Goal: Use online tool/utility: Utilize a website feature to perform a specific function

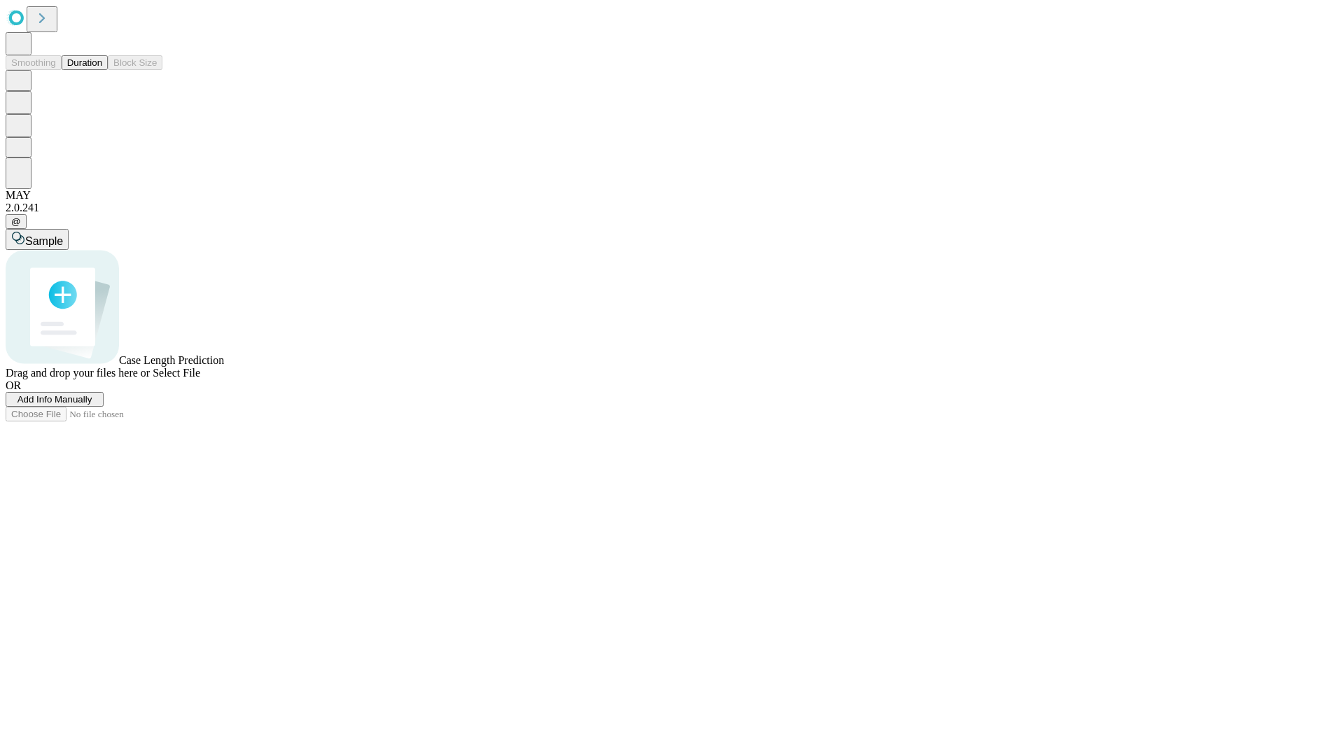
click at [102, 70] on button "Duration" at bounding box center [85, 62] width 46 height 15
click at [92, 405] on span "Add Info Manually" at bounding box center [54, 399] width 75 height 10
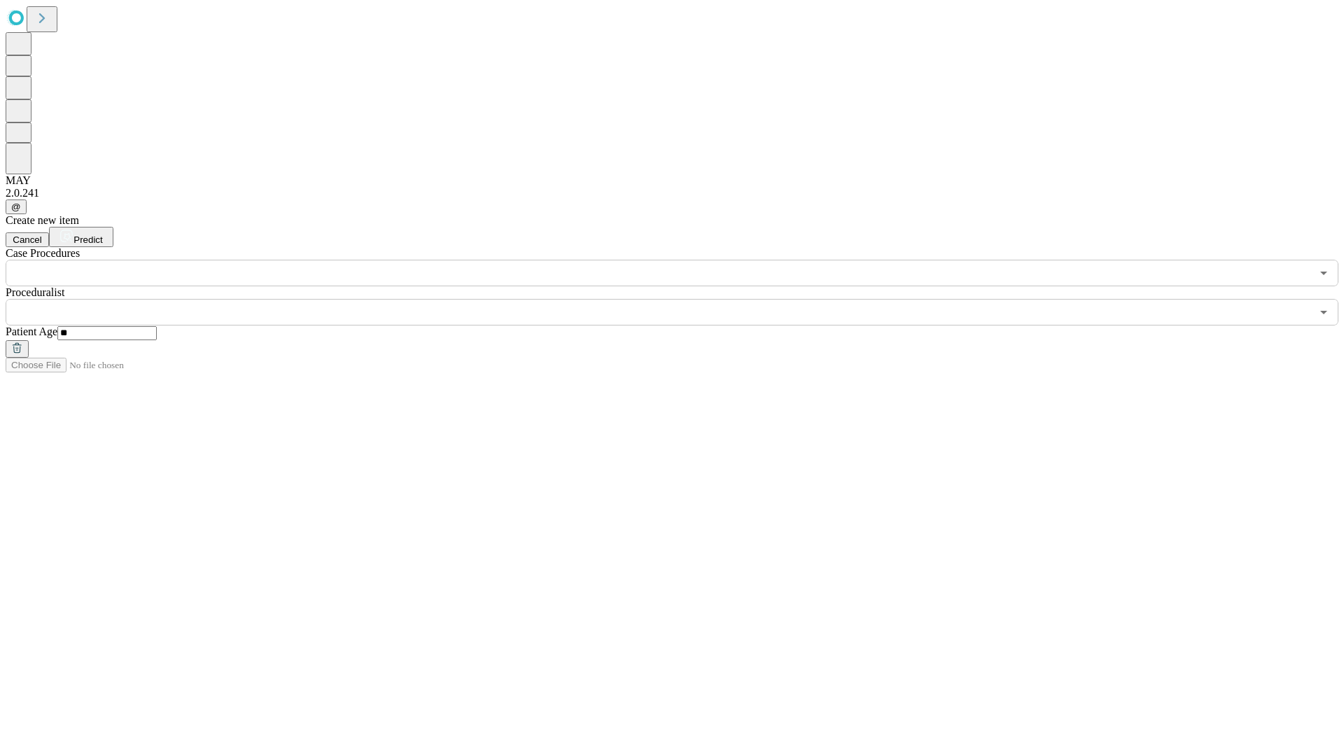
type input "**"
click at [682, 299] on input "text" at bounding box center [658, 312] width 1305 height 27
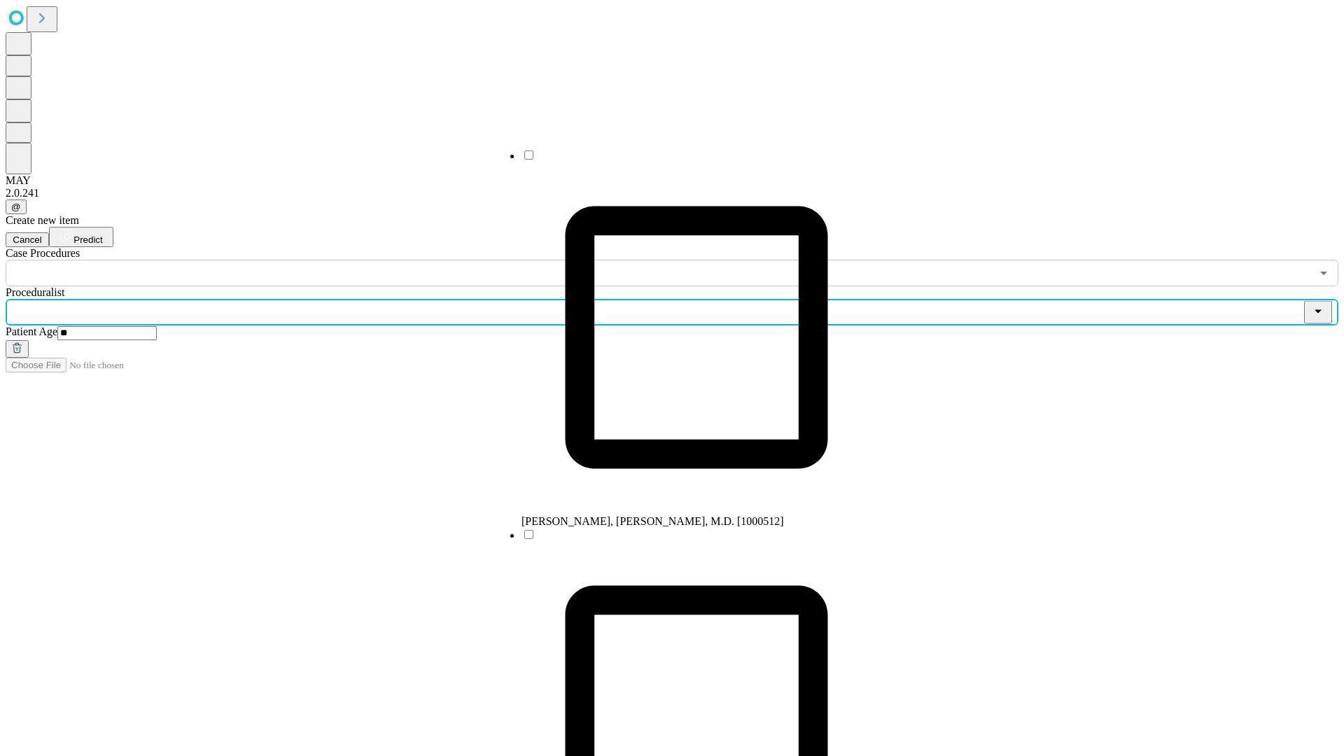
click at [682, 160] on li "[PERSON_NAME], [PERSON_NAME], M.D. [1000512]" at bounding box center [696, 337] width 350 height 379
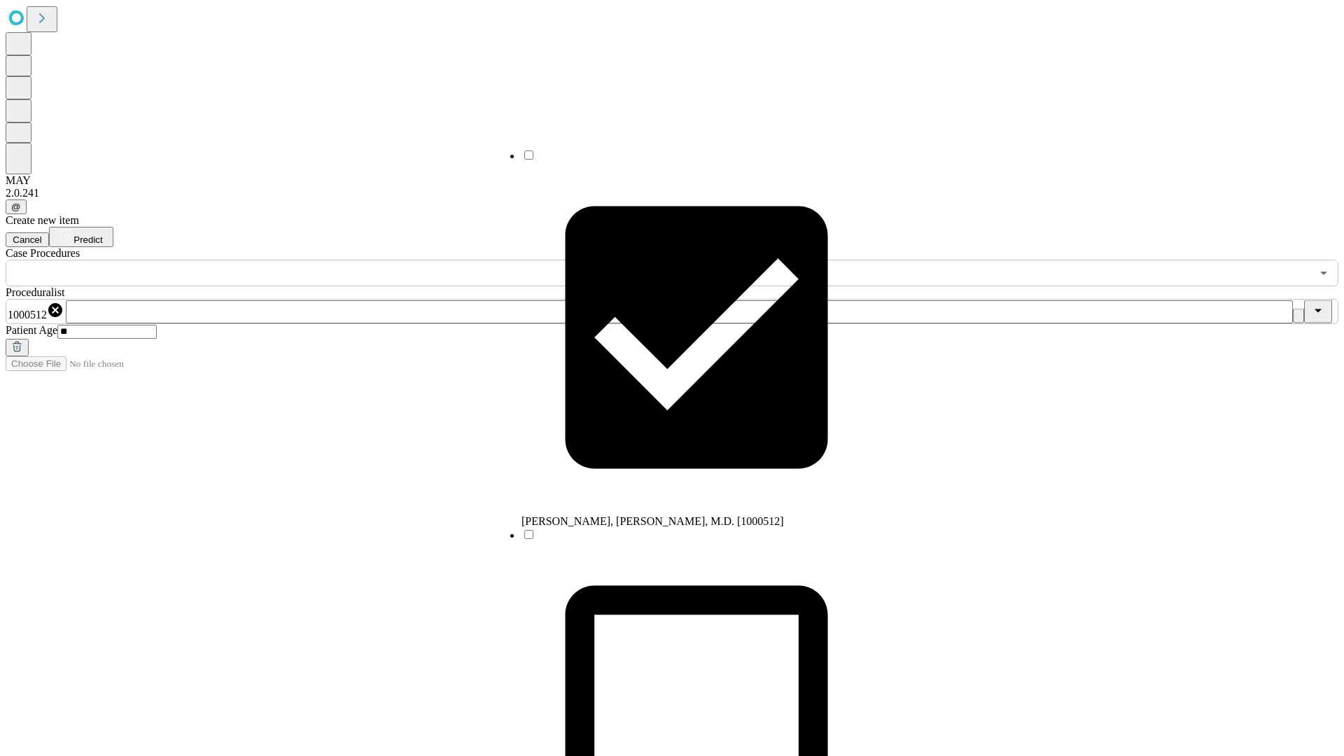
click at [294, 260] on input "text" at bounding box center [658, 273] width 1305 height 27
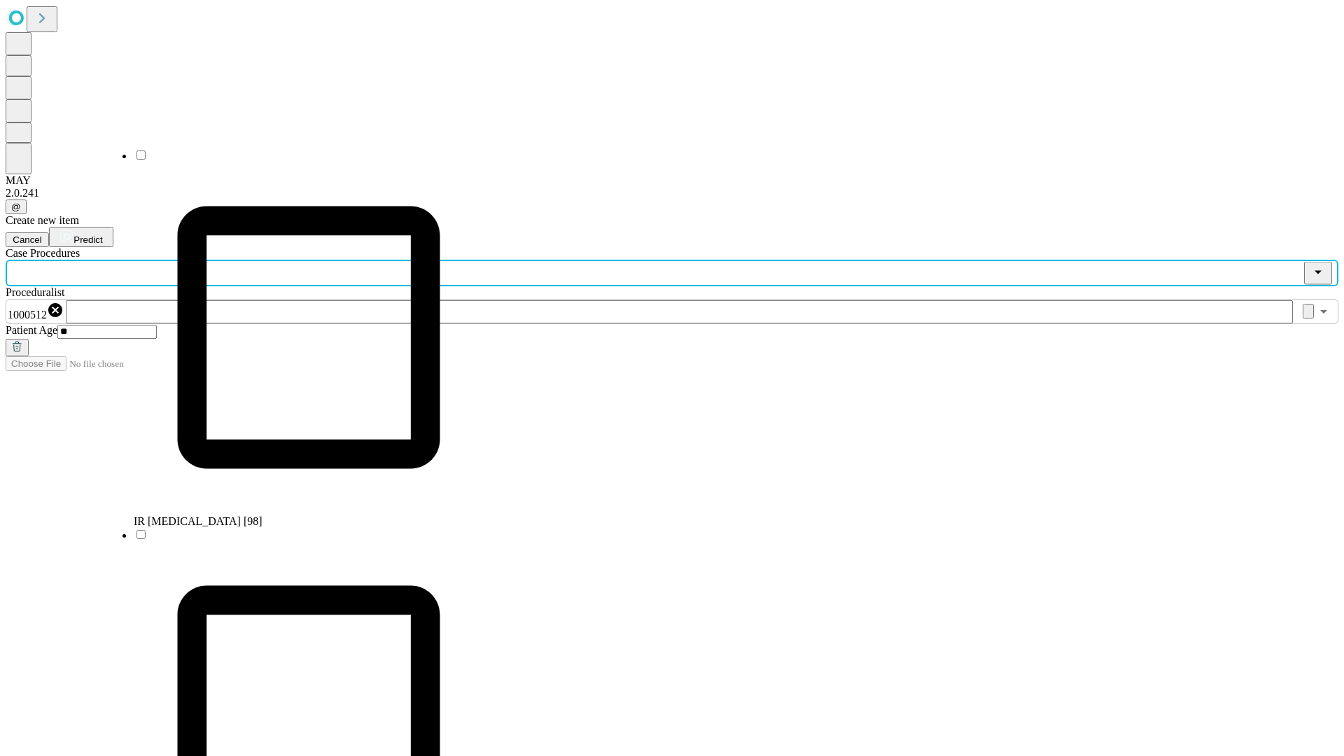
click at [295, 160] on li "IR [MEDICAL_DATA] [98]" at bounding box center [309, 337] width 350 height 379
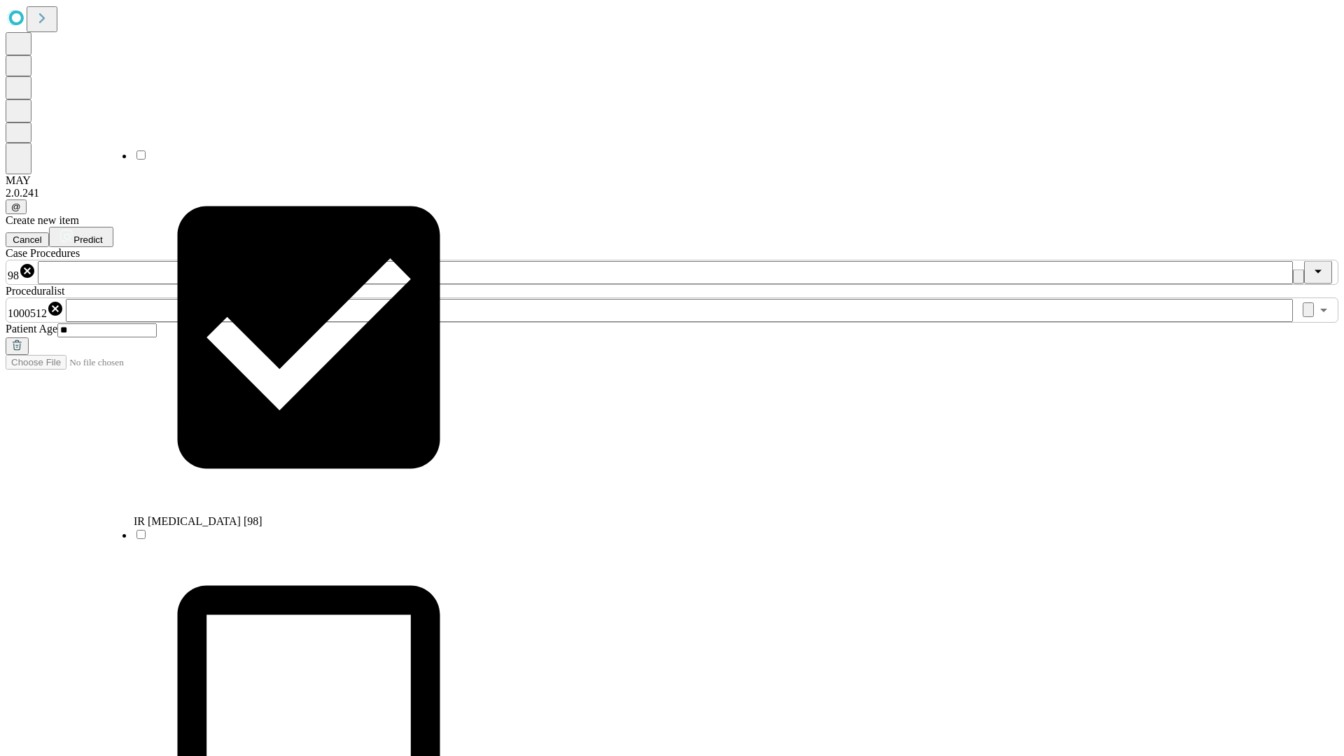
click at [102, 234] on span "Predict" at bounding box center [87, 239] width 29 height 10
